Goal: Transaction & Acquisition: Obtain resource

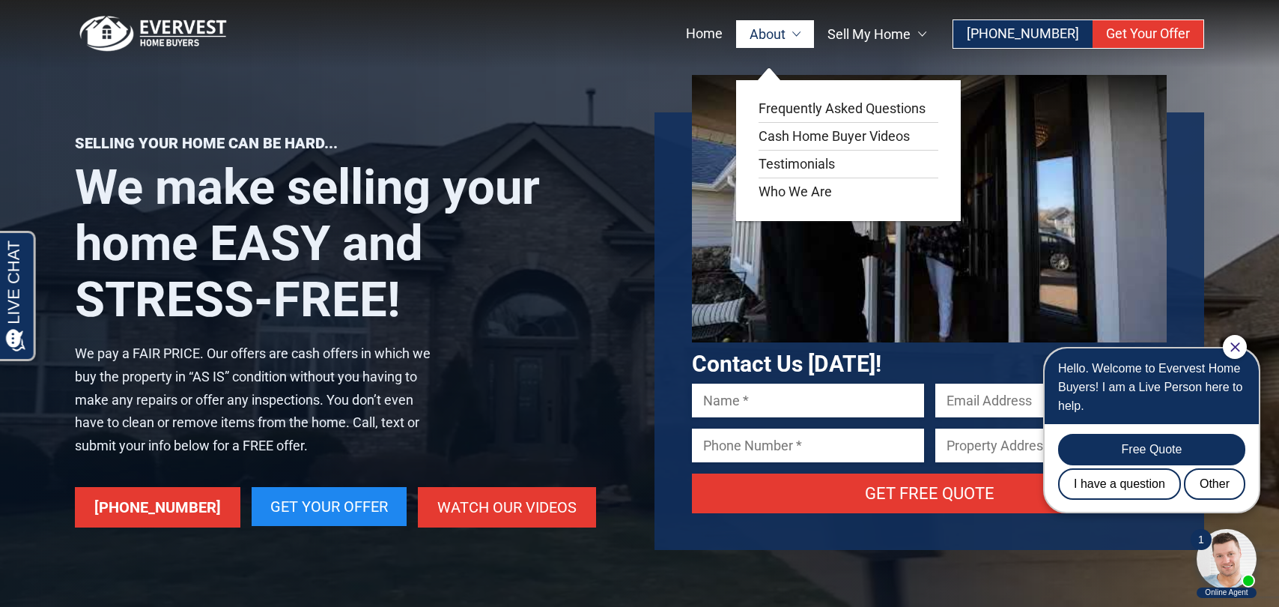
click at [802, 28] on link "About" at bounding box center [775, 34] width 79 height 28
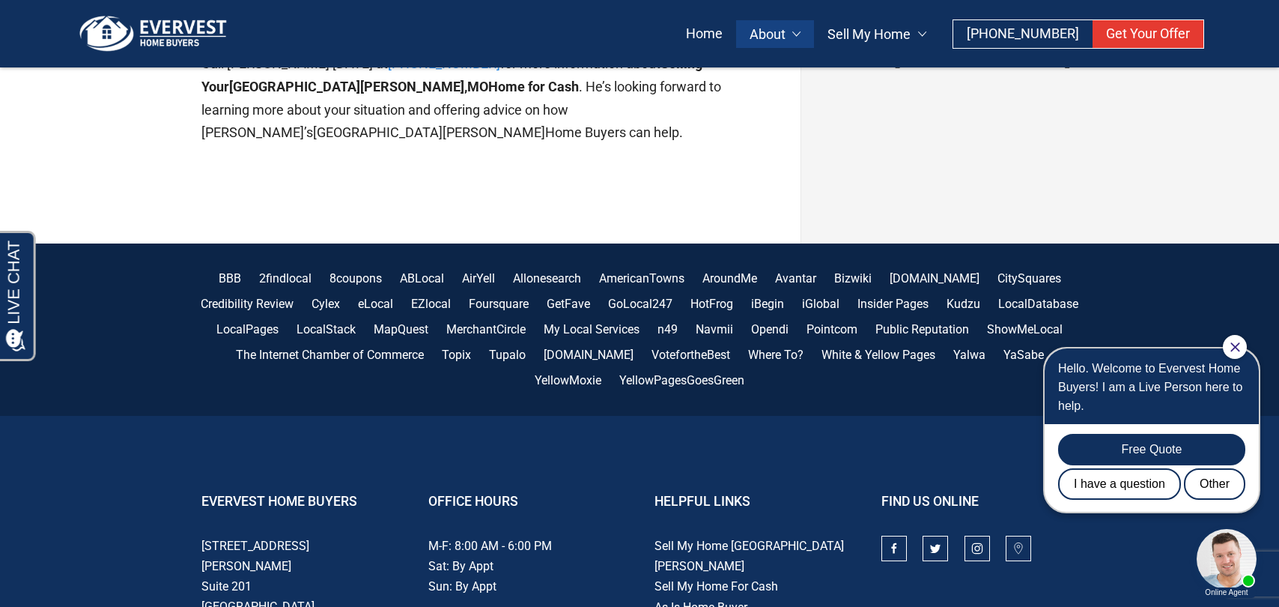
scroll to position [2127, 0]
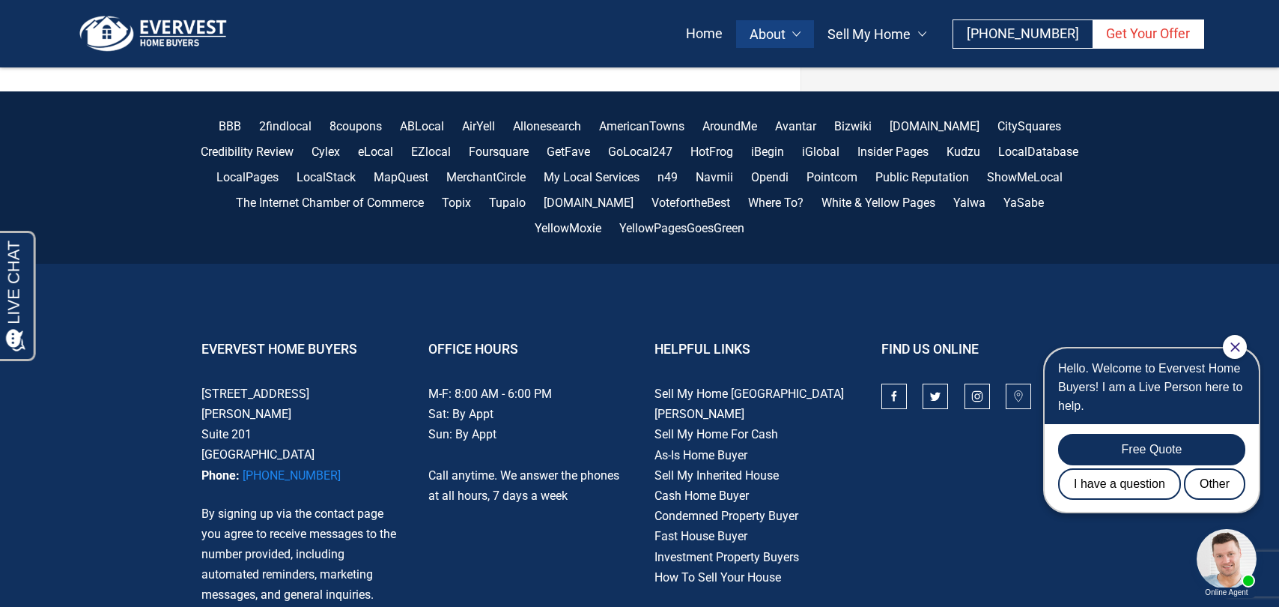
click at [1123, 35] on link "Get Your Offer" at bounding box center [1147, 34] width 111 height 28
